Goal: Task Accomplishment & Management: Complete application form

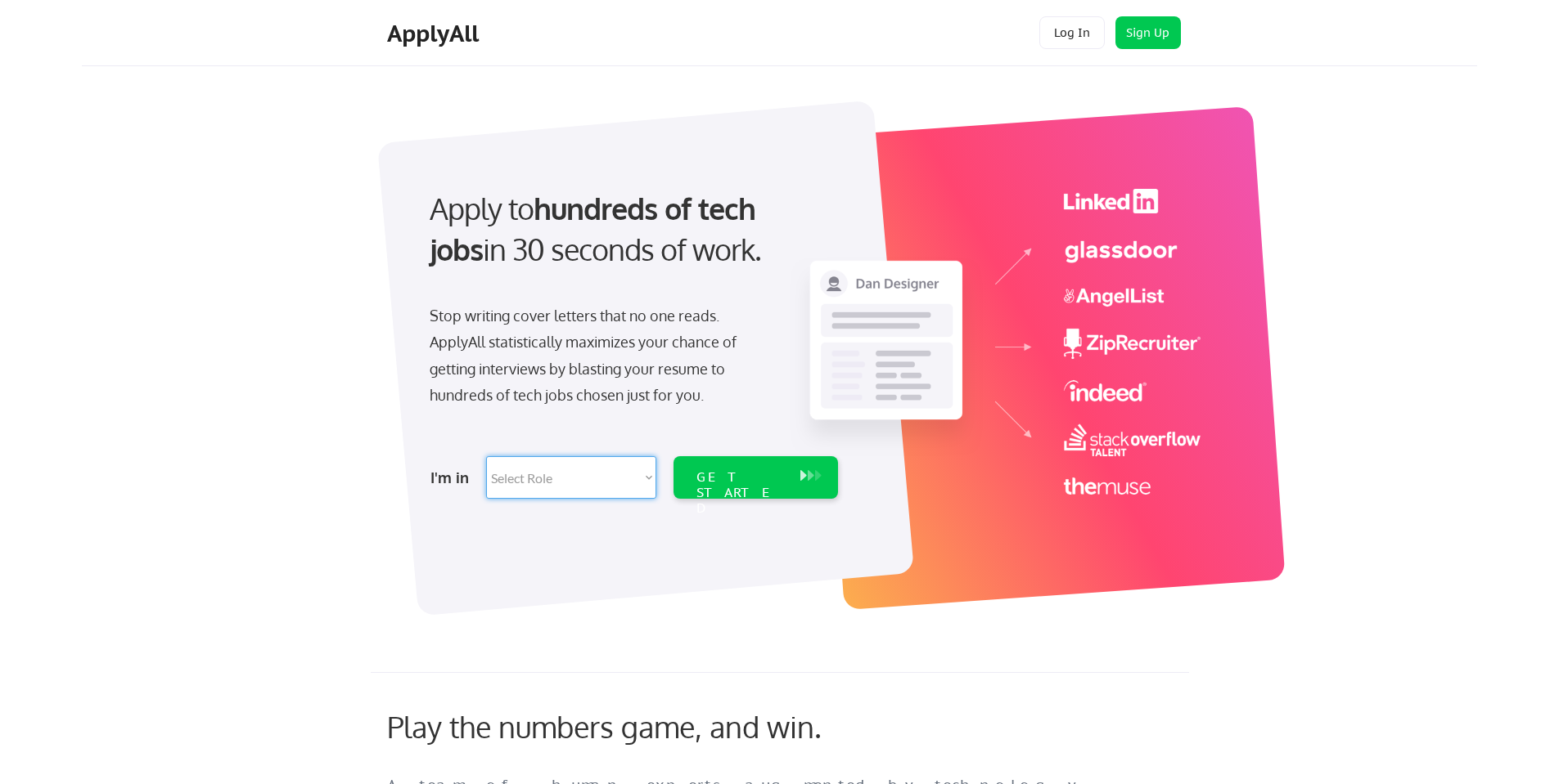
select select ""engineering""
click at [486, 456] on select "Select Role Software Engineering Product Management Customer Success Sales UI/U…" at bounding box center [571, 478] width 170 height 43
select select ""engineering""
click at [760, 479] on div "GET STARTED" at bounding box center [740, 493] width 88 height 47
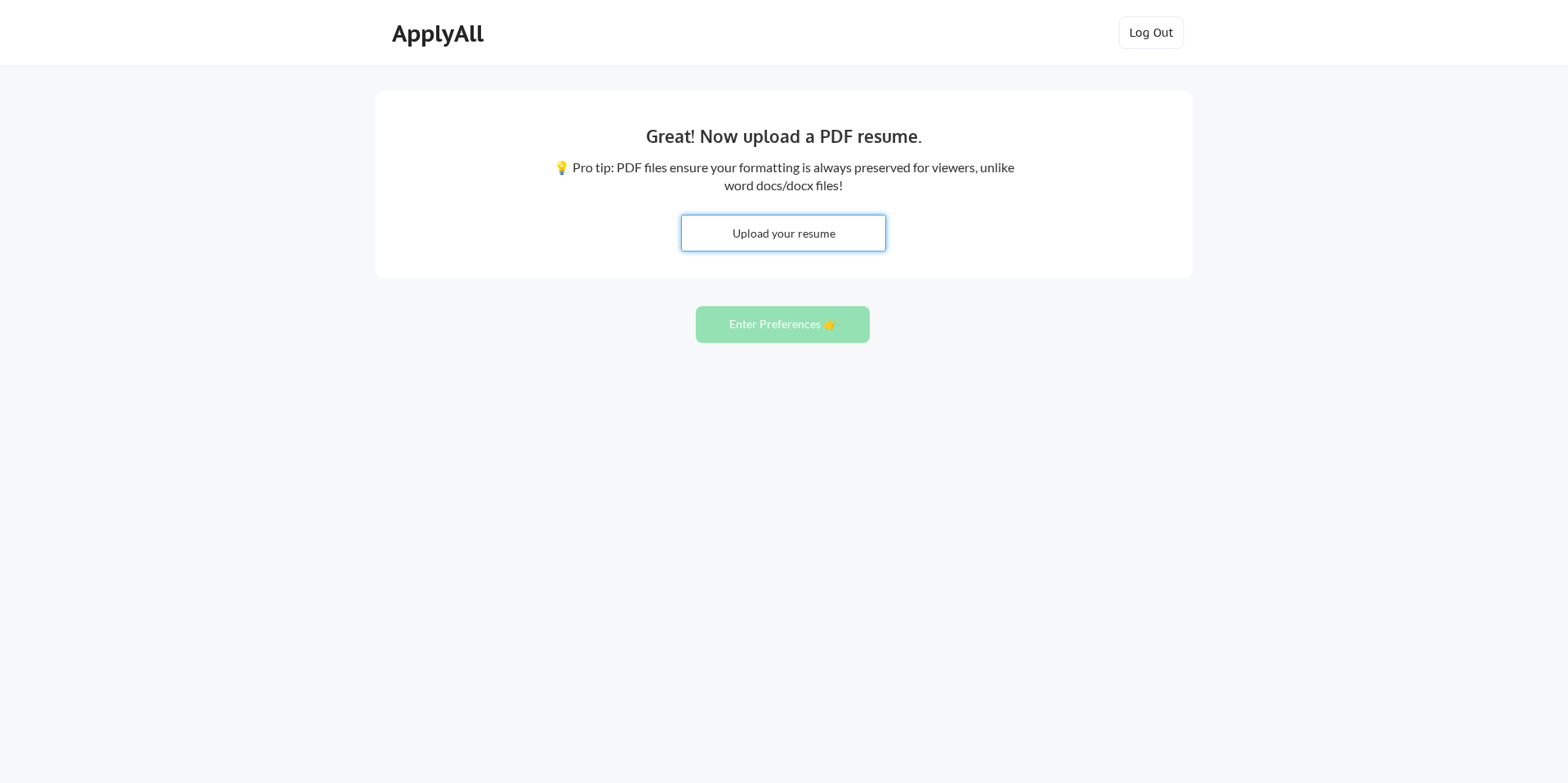
click at [789, 228] on input "file" at bounding box center [783, 233] width 204 height 35
type input "C:\fakepath\CV-2025-Sept.pdf"
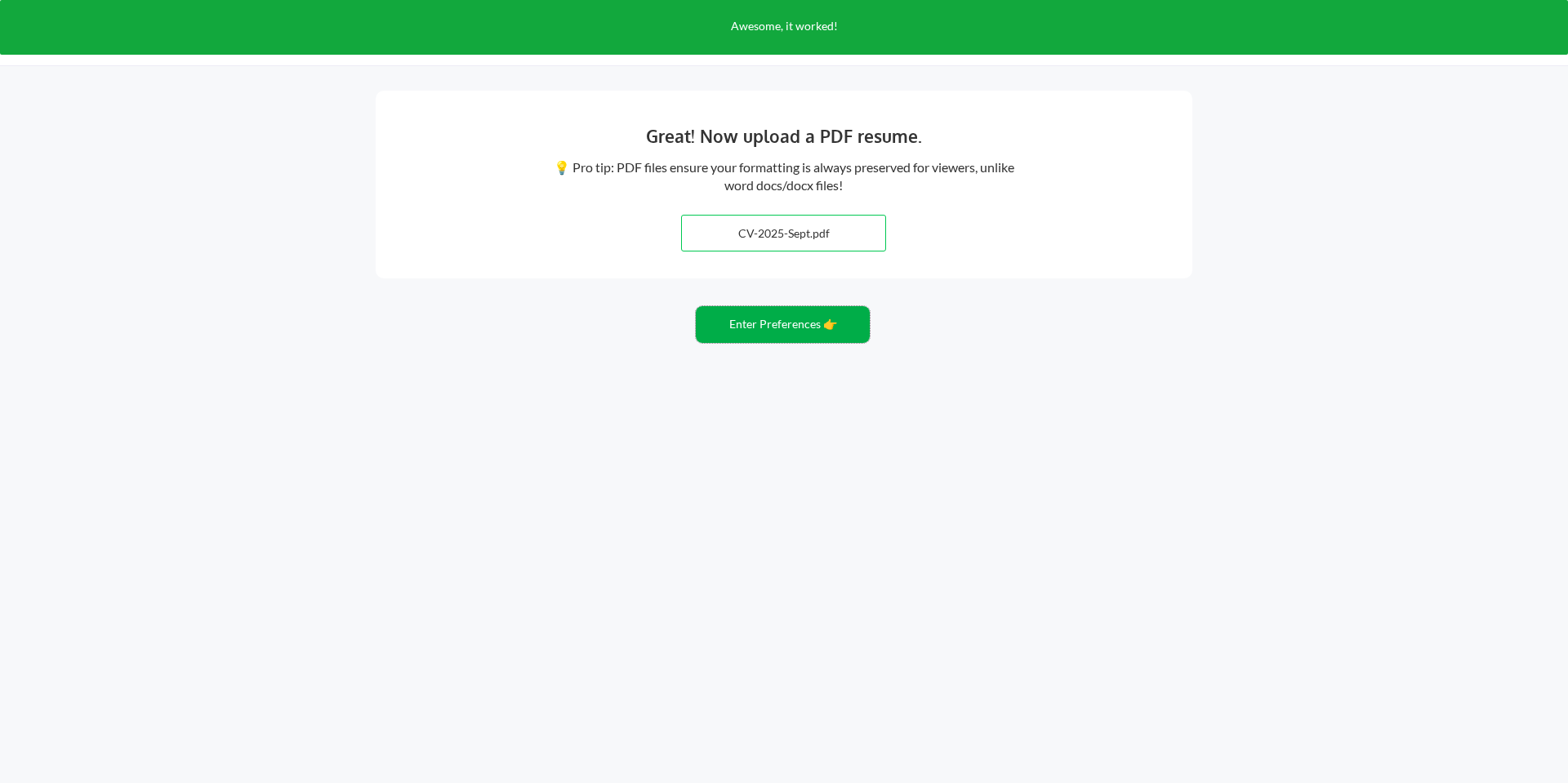
click at [795, 327] on button "Enter Preferences 👉" at bounding box center [782, 325] width 174 height 37
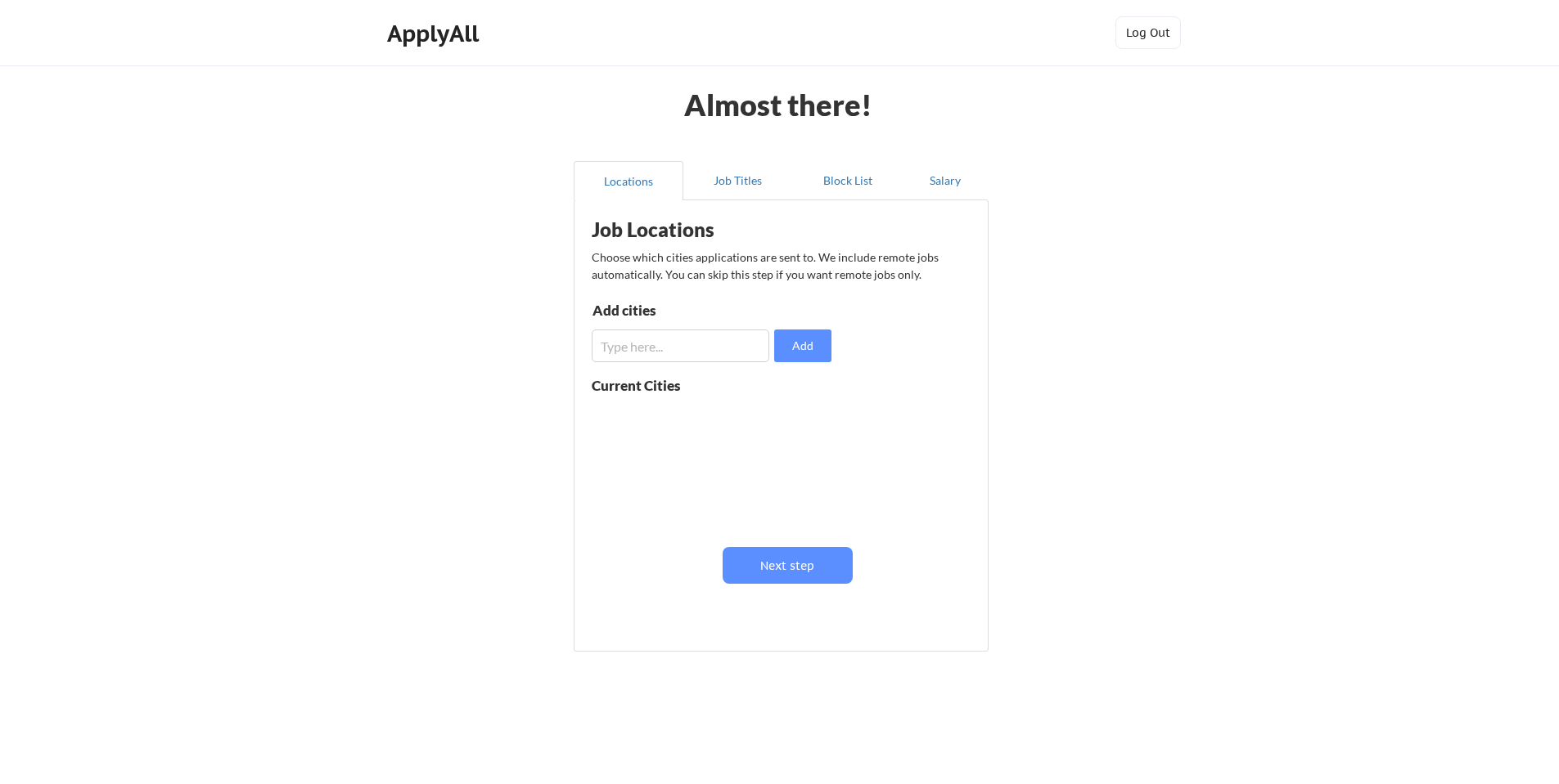
click at [732, 346] on input "input" at bounding box center [680, 346] width 178 height 33
click at [731, 344] on input "input" at bounding box center [680, 346] width 178 height 33
type input "[GEOGRAPHIC_DATA]"
click at [813, 350] on button "Add" at bounding box center [802, 346] width 57 height 33
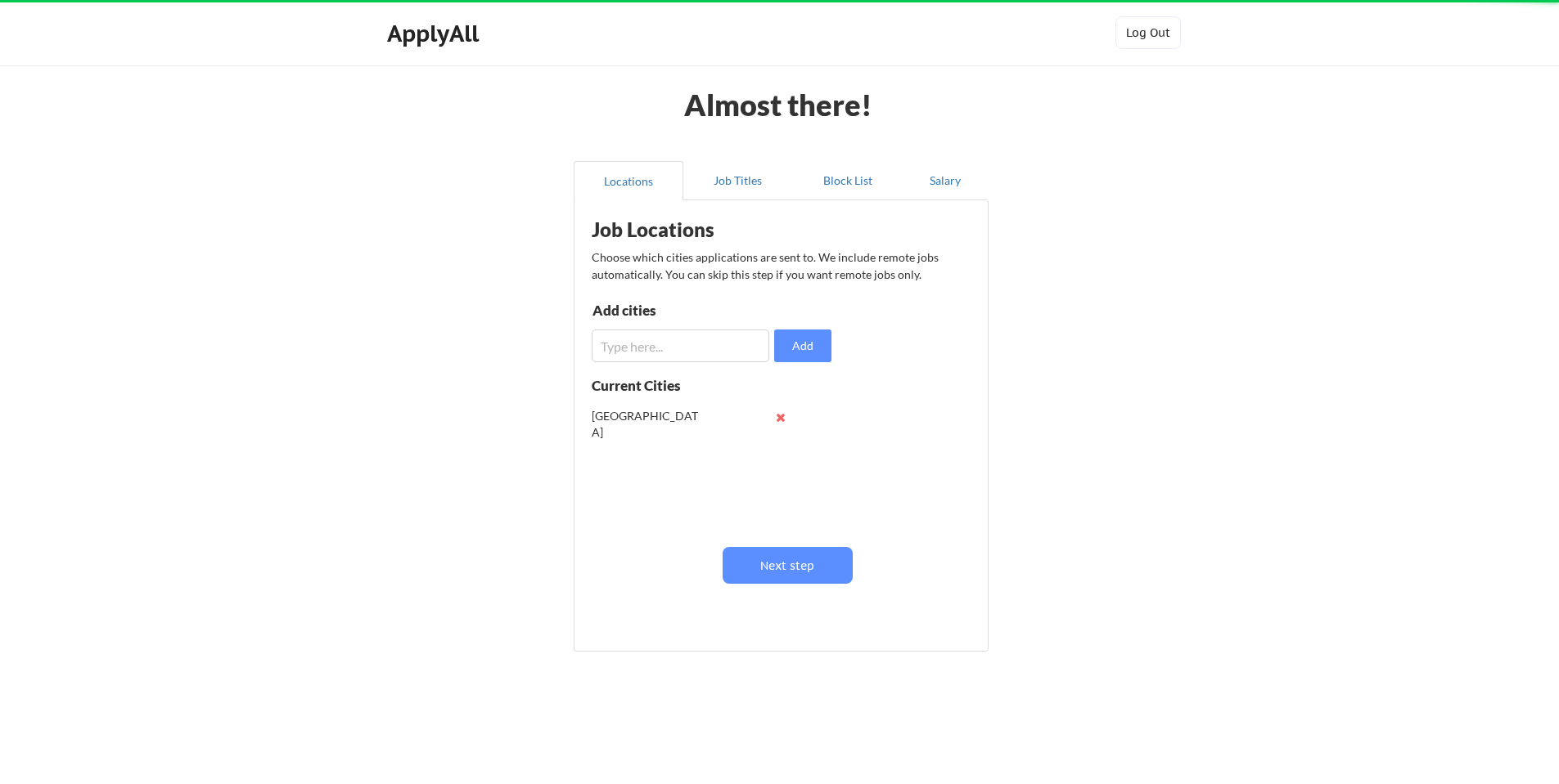
click at [735, 341] on input "input" at bounding box center [680, 346] width 178 height 33
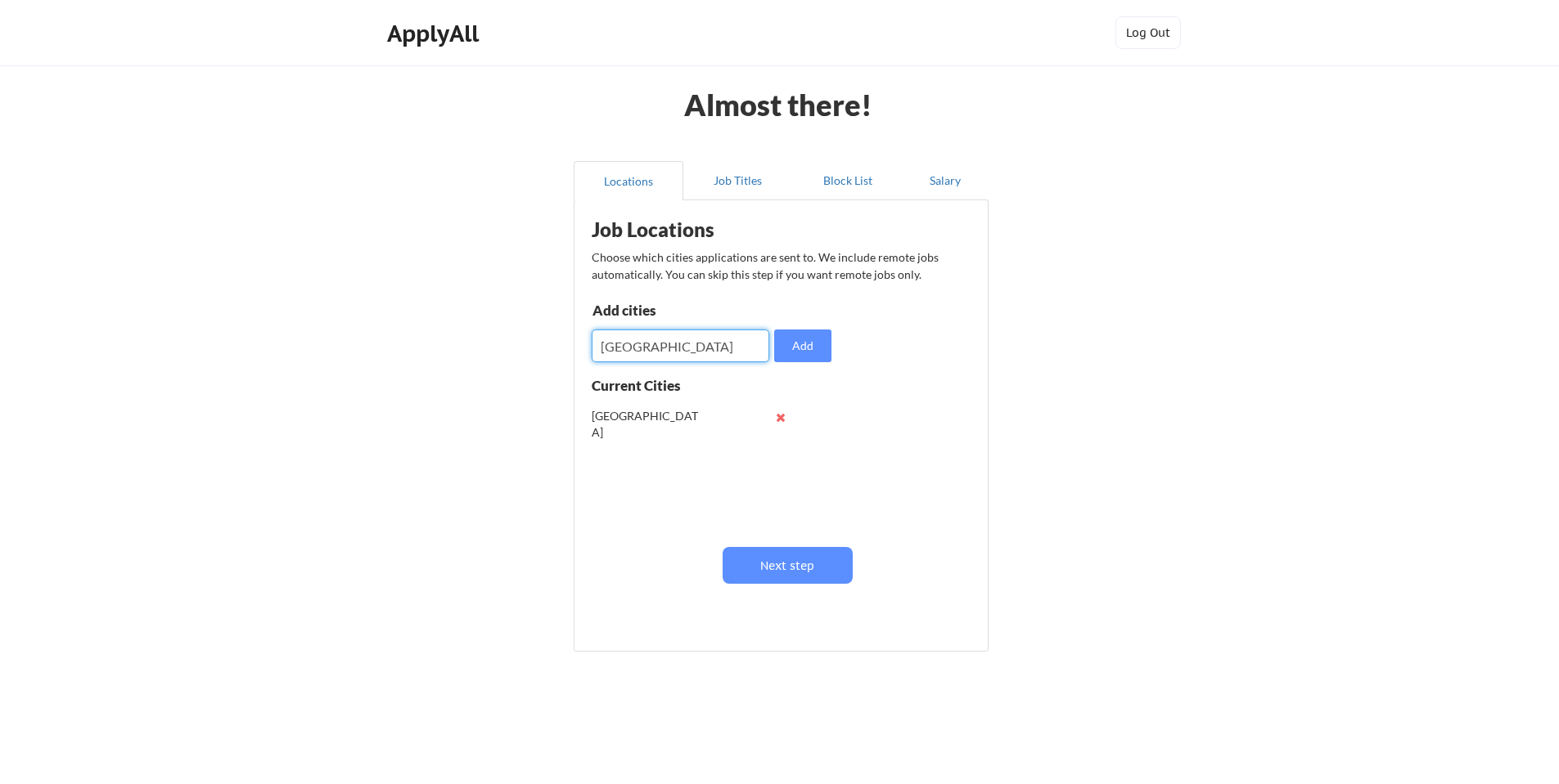
type input "[GEOGRAPHIC_DATA]"
click at [817, 342] on button "Add" at bounding box center [802, 346] width 57 height 33
click at [735, 346] on input "input" at bounding box center [680, 346] width 178 height 33
type input "[GEOGRAPHIC_DATA]"
click at [822, 335] on button "Add" at bounding box center [802, 346] width 57 height 33
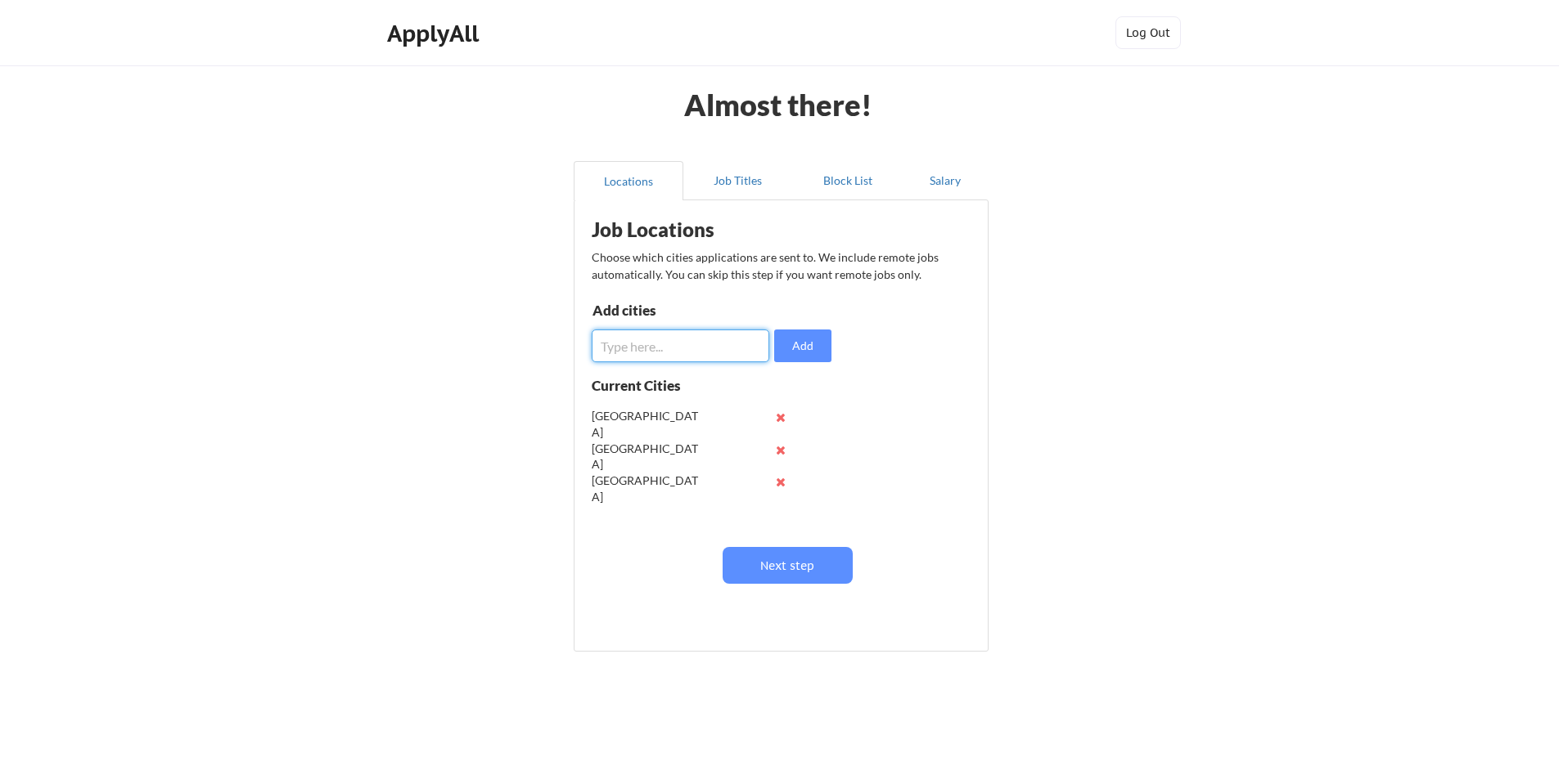
click at [727, 347] on input "input" at bounding box center [680, 346] width 178 height 33
type input "[GEOGRAPHIC_DATA]"
click at [816, 352] on button "Add" at bounding box center [802, 346] width 57 height 33
click at [697, 353] on input "input" at bounding box center [680, 346] width 178 height 33
click at [823, 559] on button "Next step" at bounding box center [788, 565] width 130 height 37
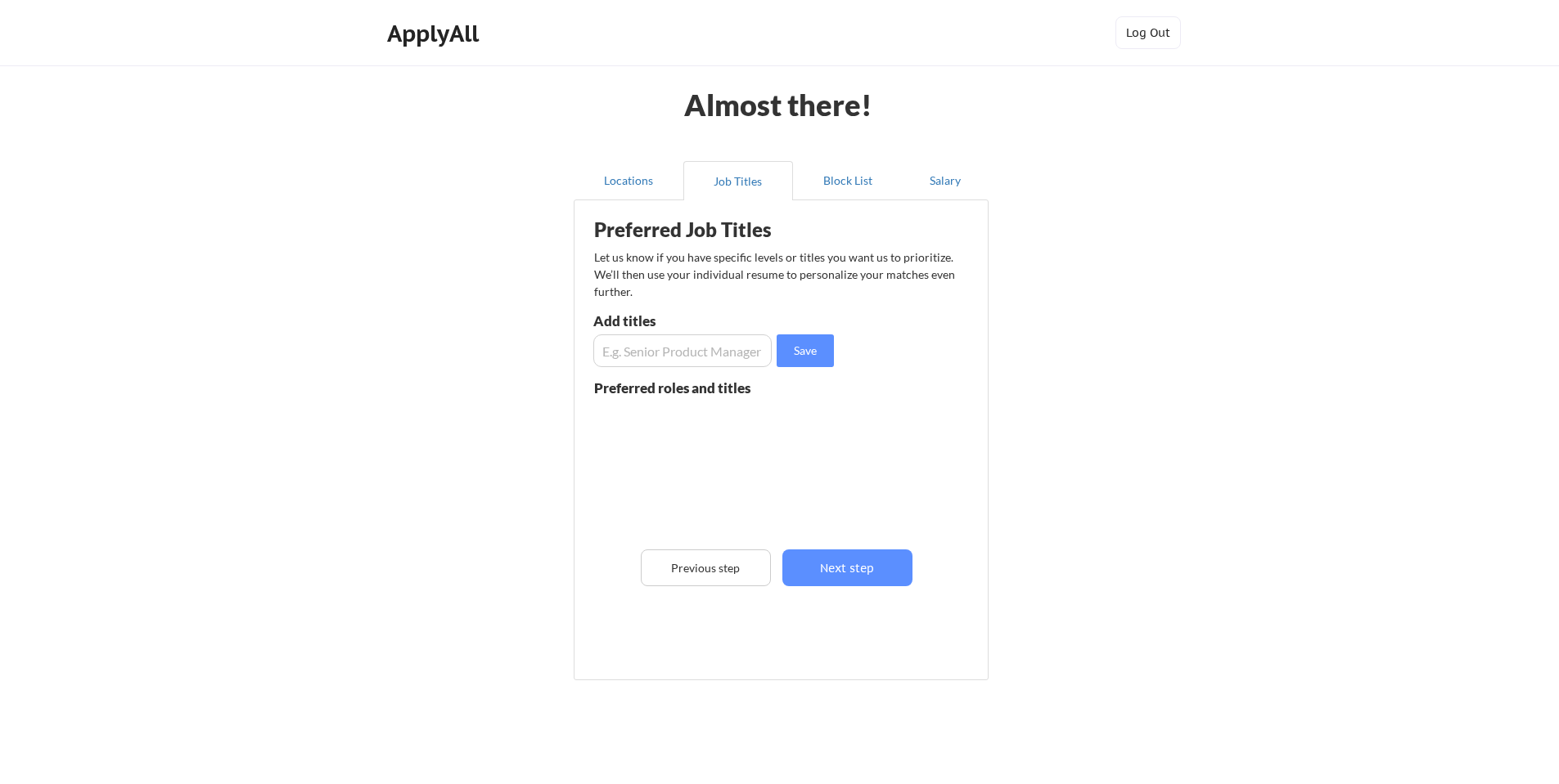
click at [715, 348] on input "input" at bounding box center [682, 351] width 178 height 33
type input "Software Engineer"
click at [829, 355] on button "Save" at bounding box center [804, 351] width 57 height 33
click at [712, 341] on input "input" at bounding box center [682, 351] width 178 height 33
type input "Machine Learning Engineer"
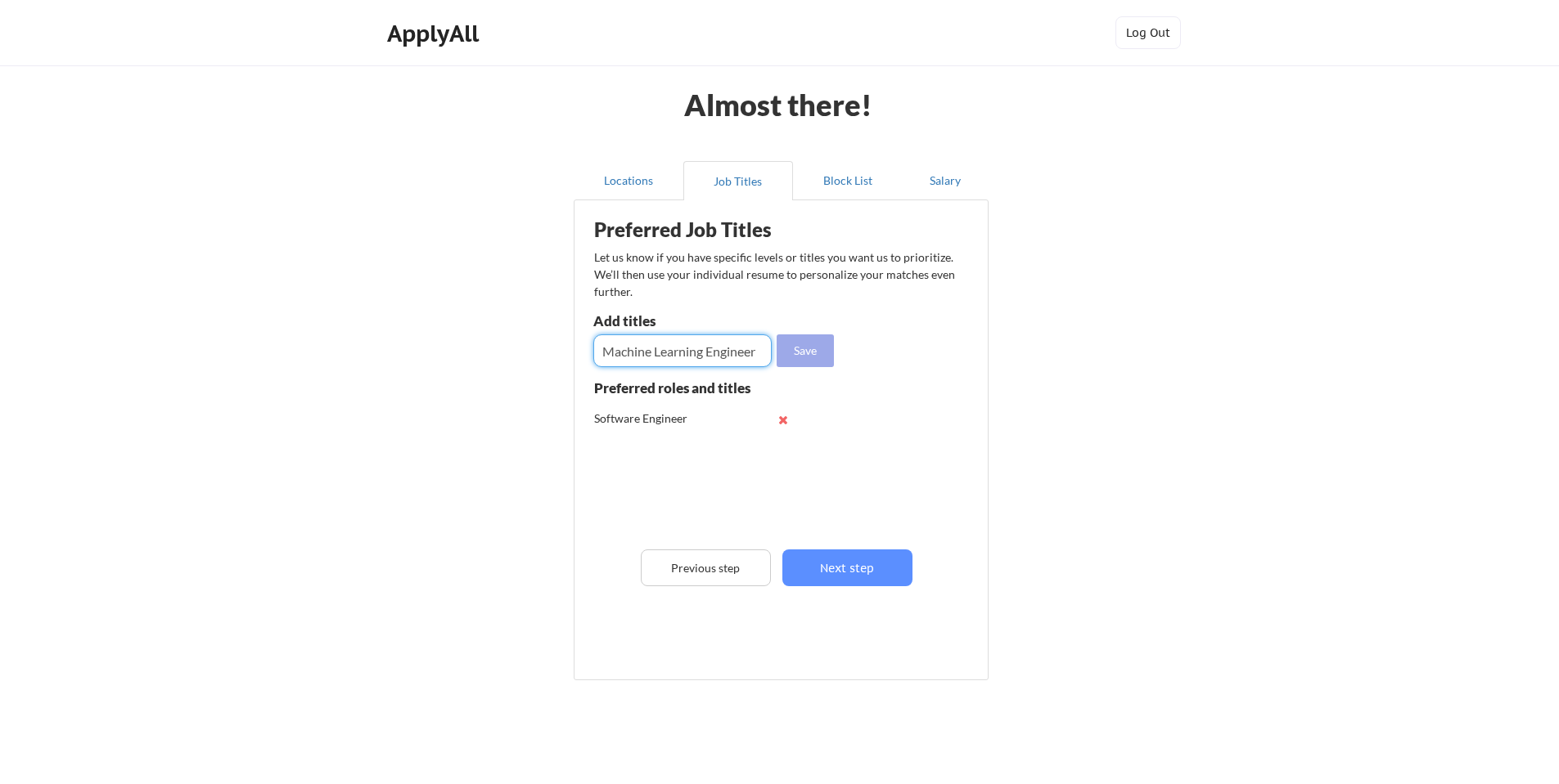
click at [803, 353] on button "Save" at bounding box center [804, 351] width 57 height 33
click at [675, 355] on input "input" at bounding box center [682, 351] width 178 height 33
type input "AI Engineer"
click at [800, 348] on button "Save" at bounding box center [804, 351] width 57 height 33
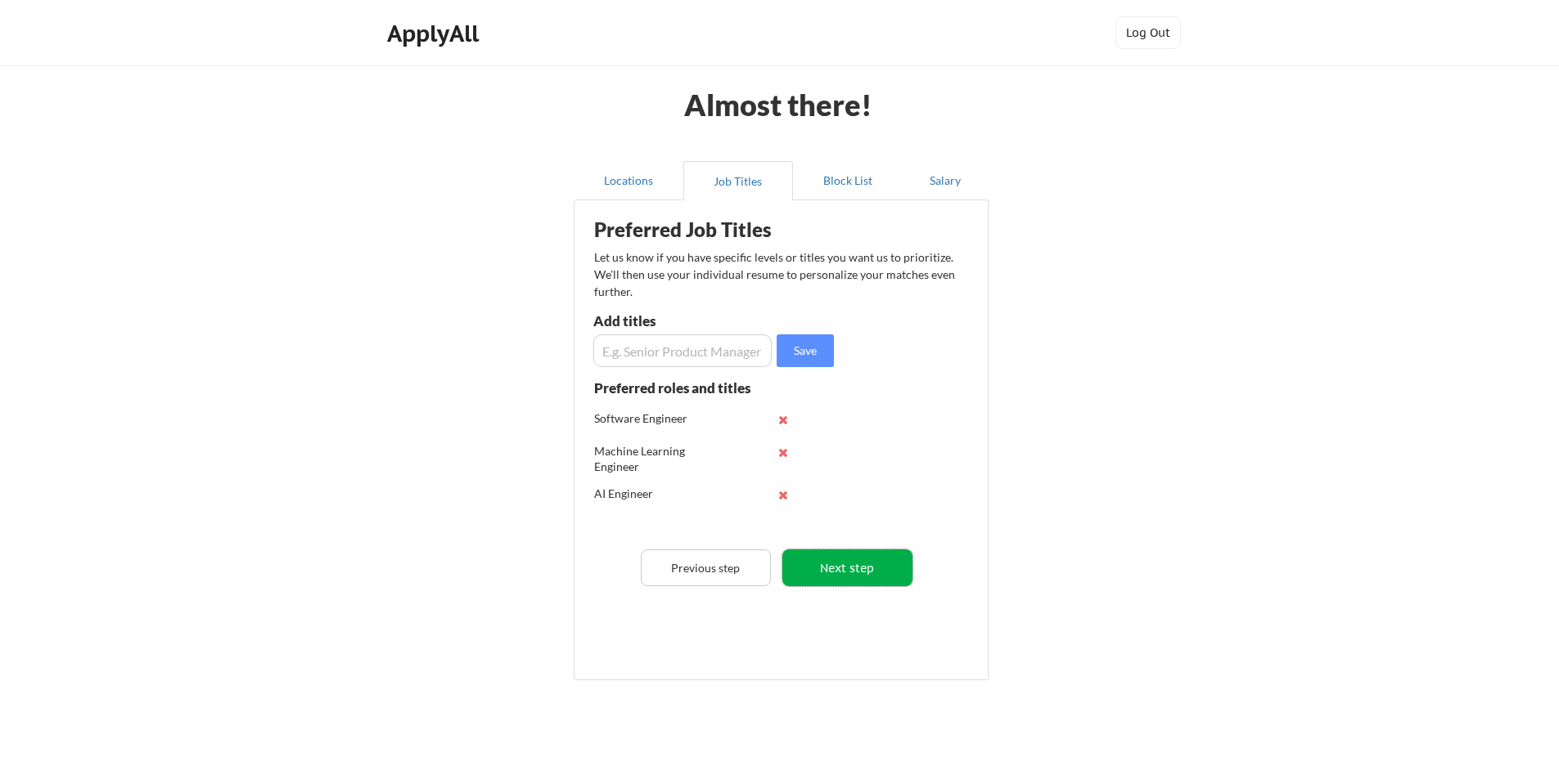
click at [892, 577] on button "Next step" at bounding box center [847, 568] width 130 height 37
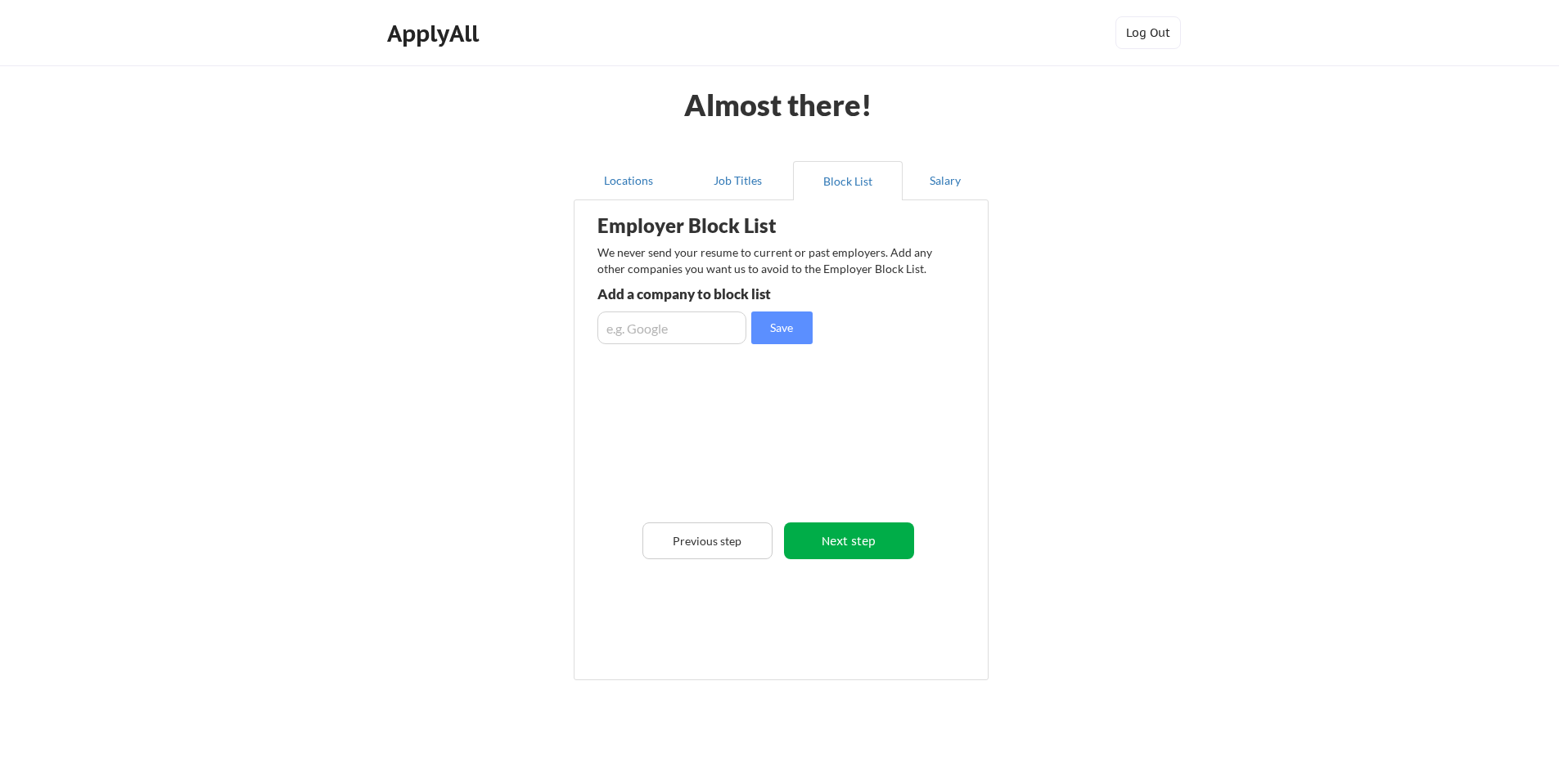
click at [860, 545] on button "Next step" at bounding box center [849, 541] width 130 height 37
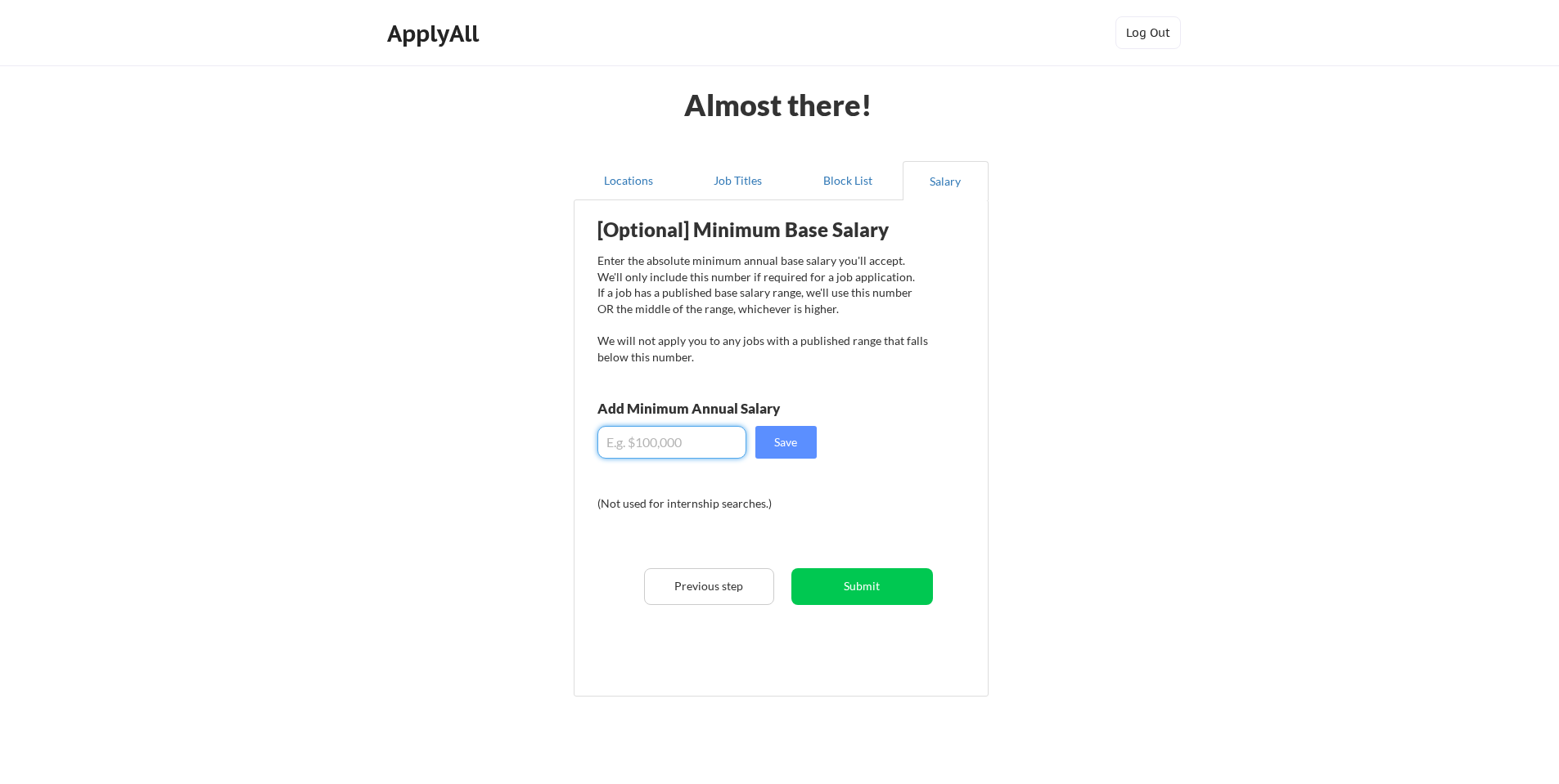
click at [704, 443] on input "input" at bounding box center [671, 442] width 149 height 33
type input "$60,000"
click at [781, 439] on button "Save" at bounding box center [786, 442] width 61 height 33
click at [886, 590] on button "Submit" at bounding box center [861, 587] width 141 height 37
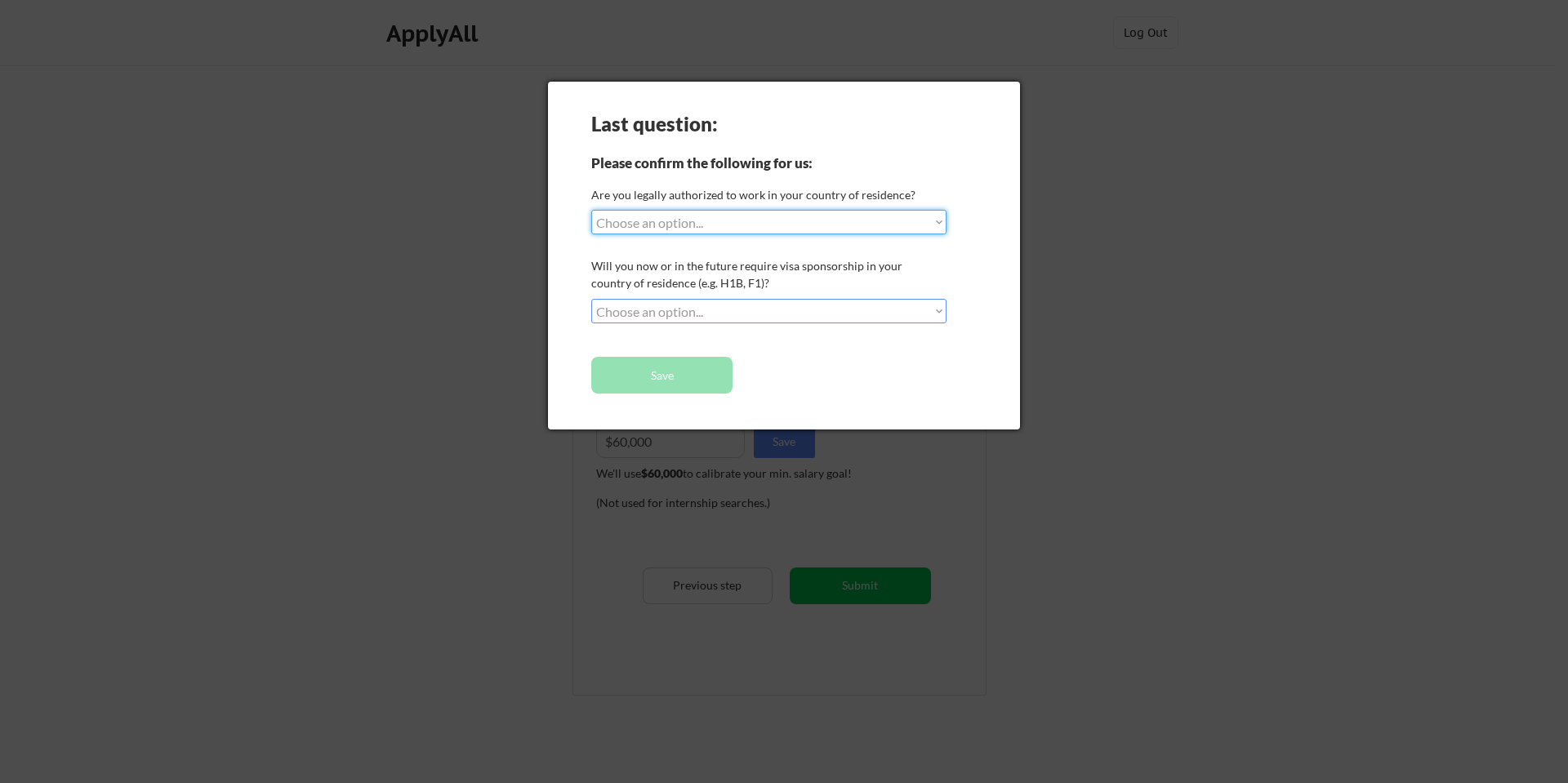
select select ""no__i_am_not__yet__authorized""
click at [591, 210] on select "Choose an option... Yes, I am a [DEMOGRAPHIC_DATA] Citizen Yes, I am a [DEMOGRA…" at bounding box center [768, 223] width 355 height 25
click at [1193, 346] on div at bounding box center [784, 392] width 1568 height 783
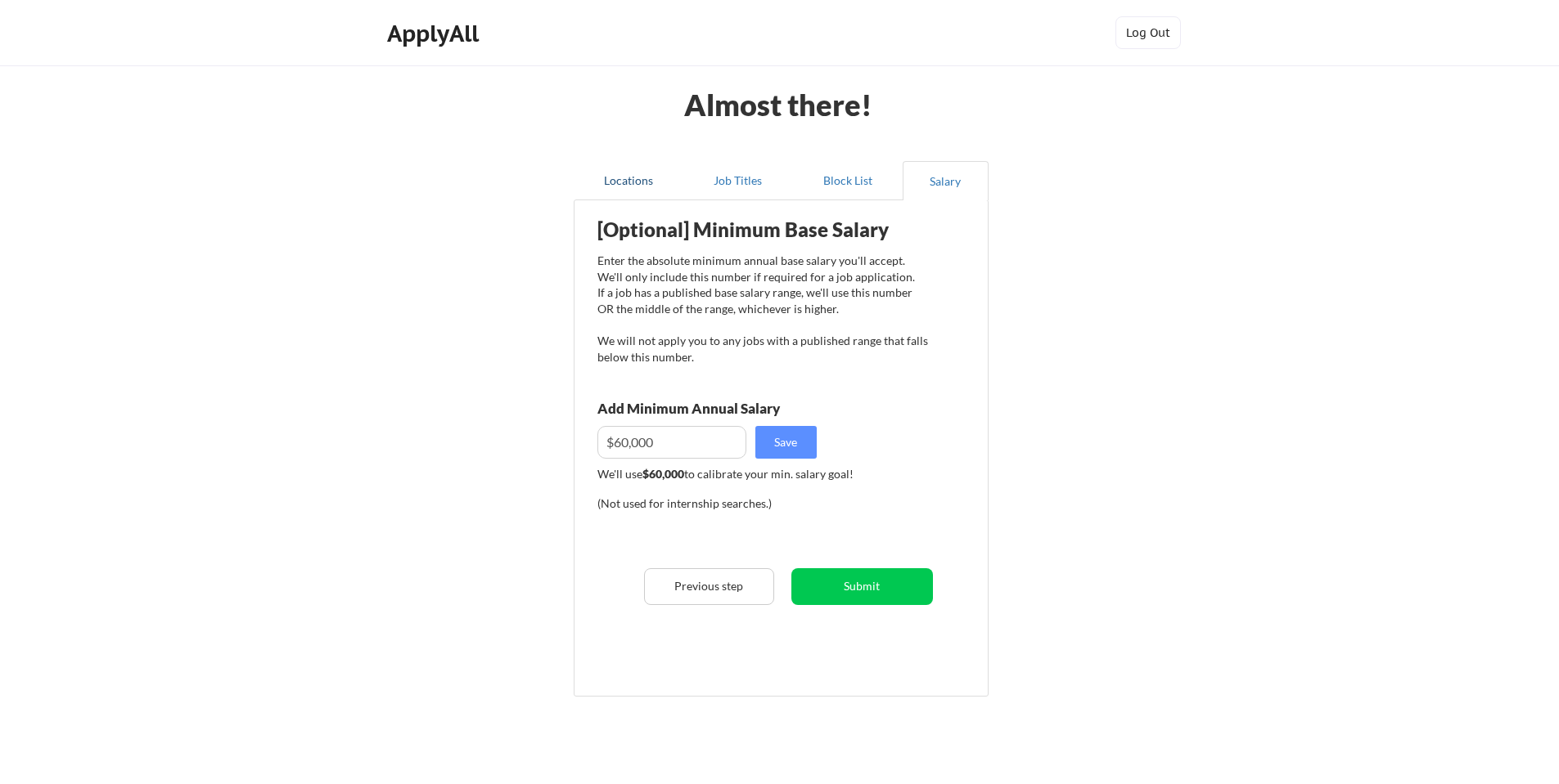
click at [590, 187] on button "Locations" at bounding box center [628, 181] width 110 height 40
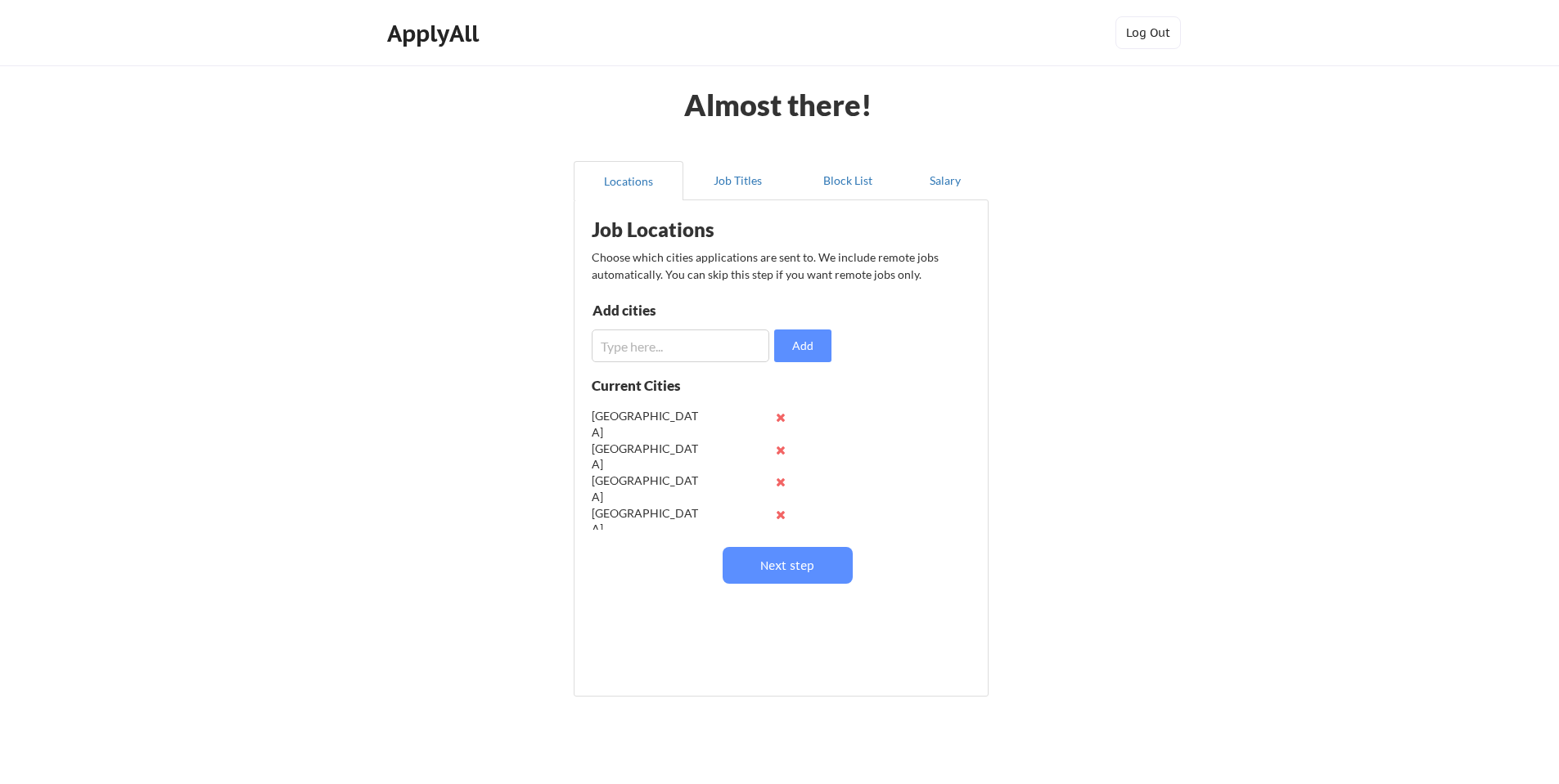
click at [708, 343] on input "input" at bounding box center [680, 346] width 178 height 33
click at [943, 182] on button "Salary" at bounding box center [945, 181] width 86 height 40
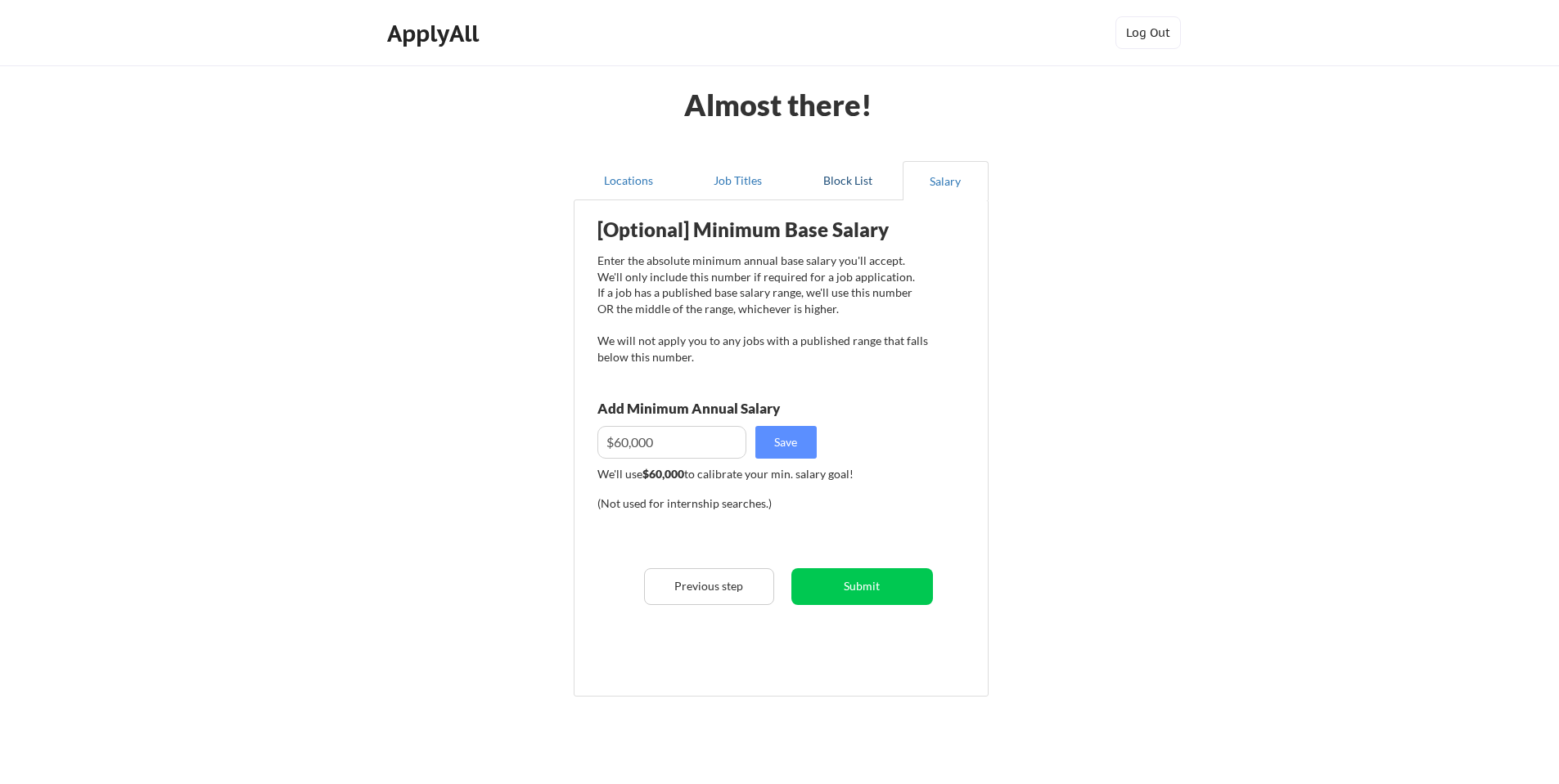
click at [872, 189] on button "Block List" at bounding box center [847, 181] width 110 height 40
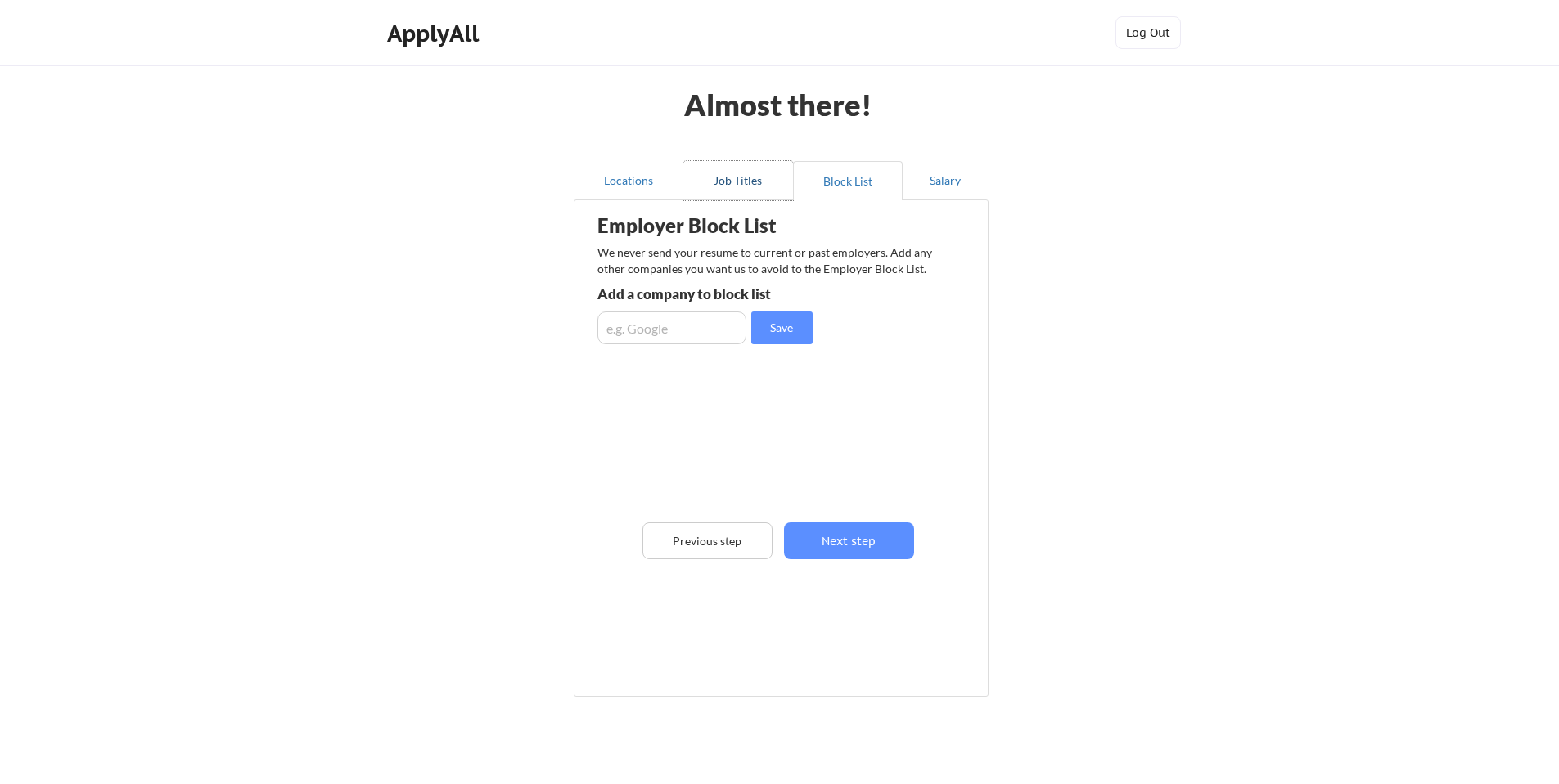
click at [750, 172] on button "Job Titles" at bounding box center [737, 181] width 110 height 40
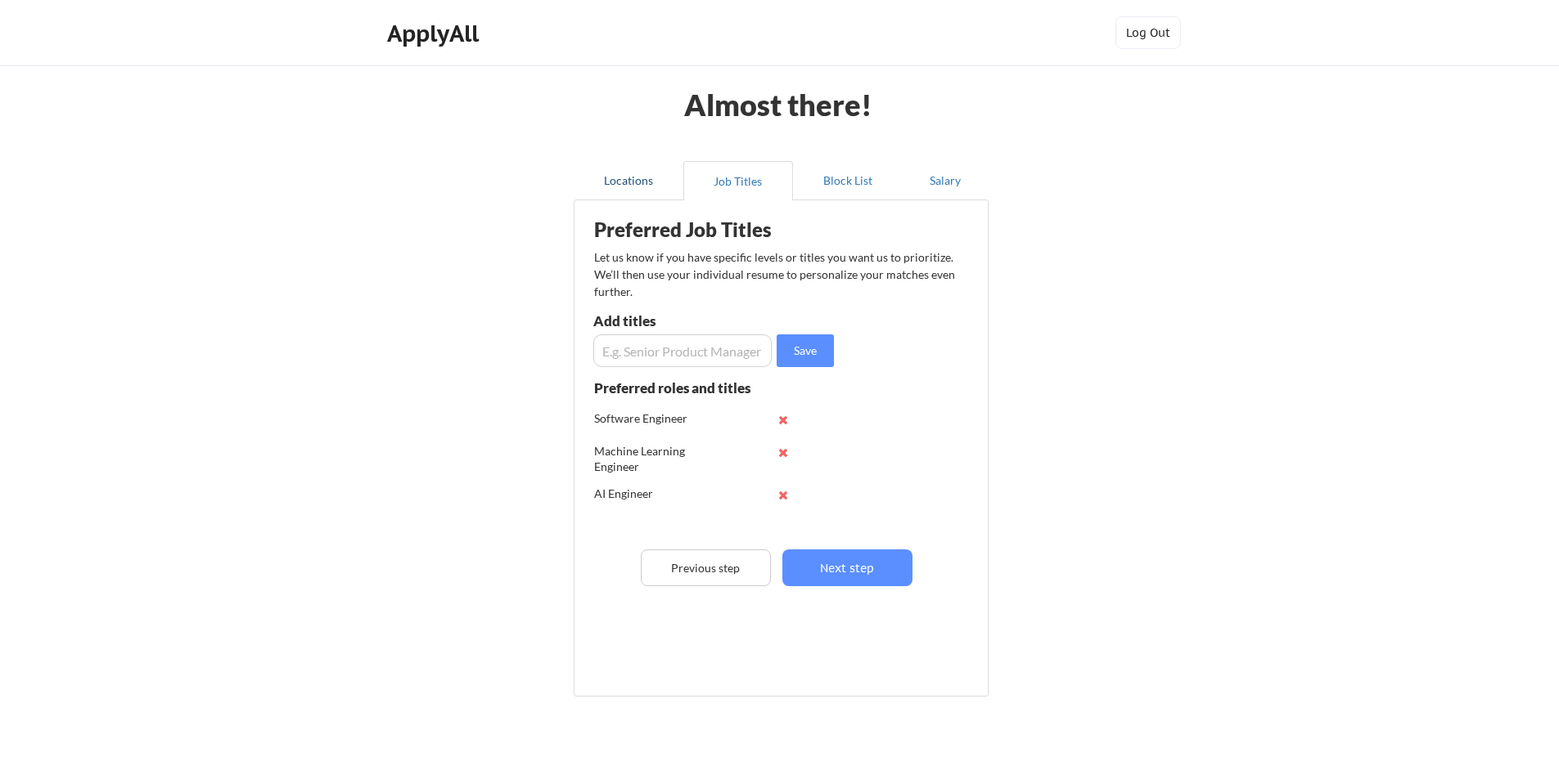
click at [638, 181] on button "Locations" at bounding box center [628, 181] width 110 height 40
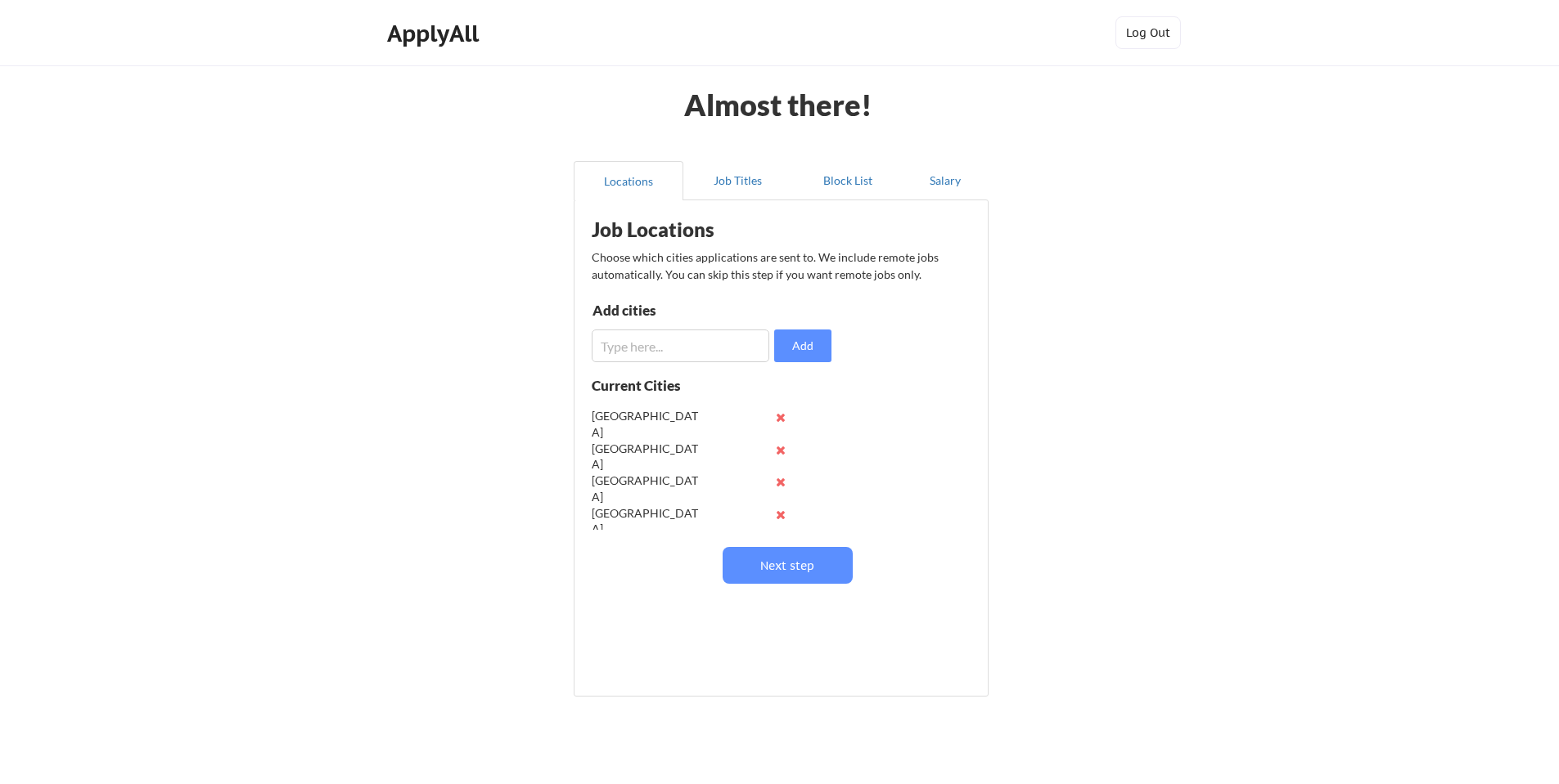
scroll to position [1, 0]
